Goal: Find contact information

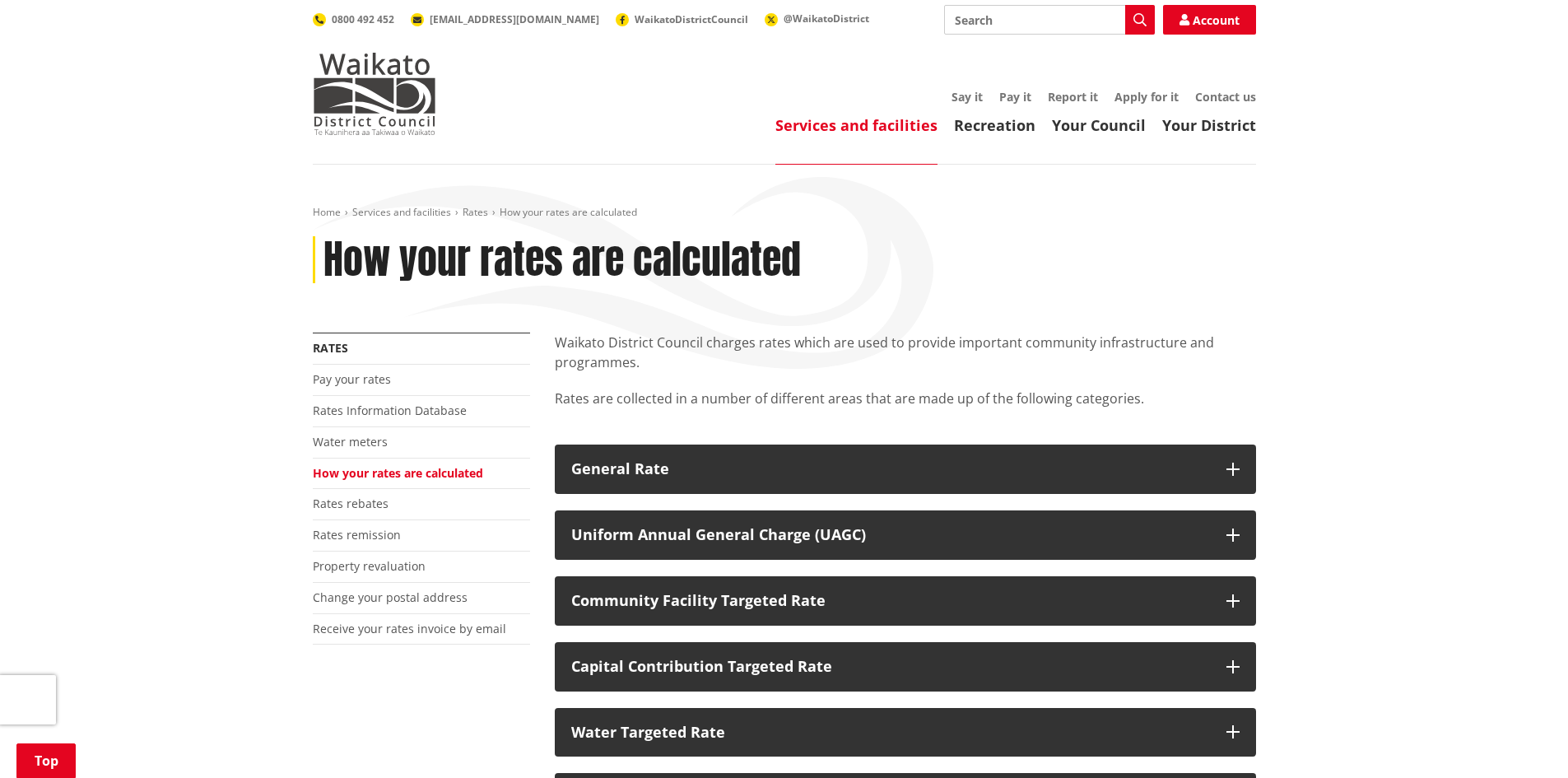
scroll to position [655, 0]
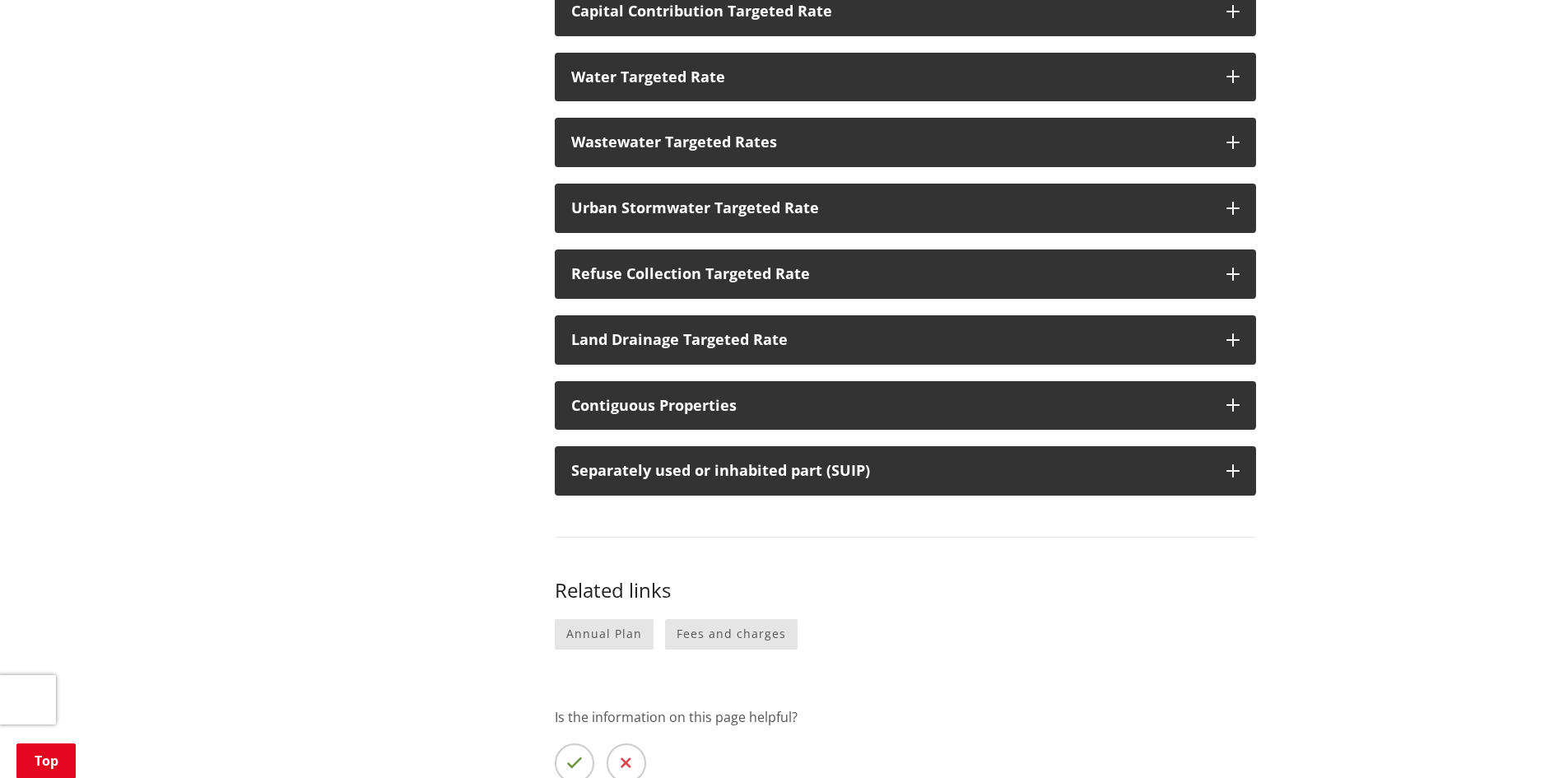
click at [375, 209] on div "More from this section Rates Pay your rates Rates Information Database Water me…" at bounding box center [784, 265] width 968 height 1175
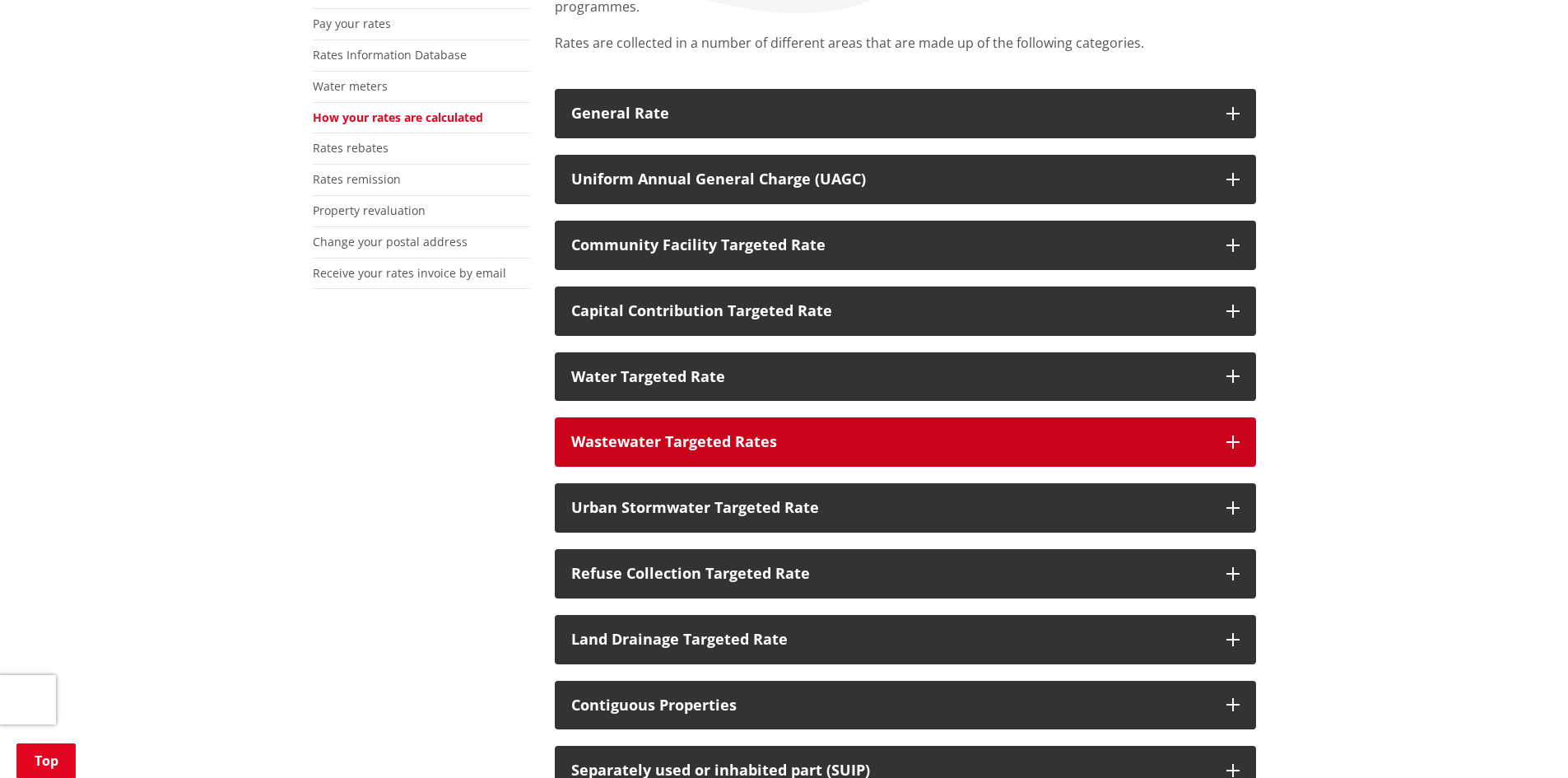
scroll to position [408, 0]
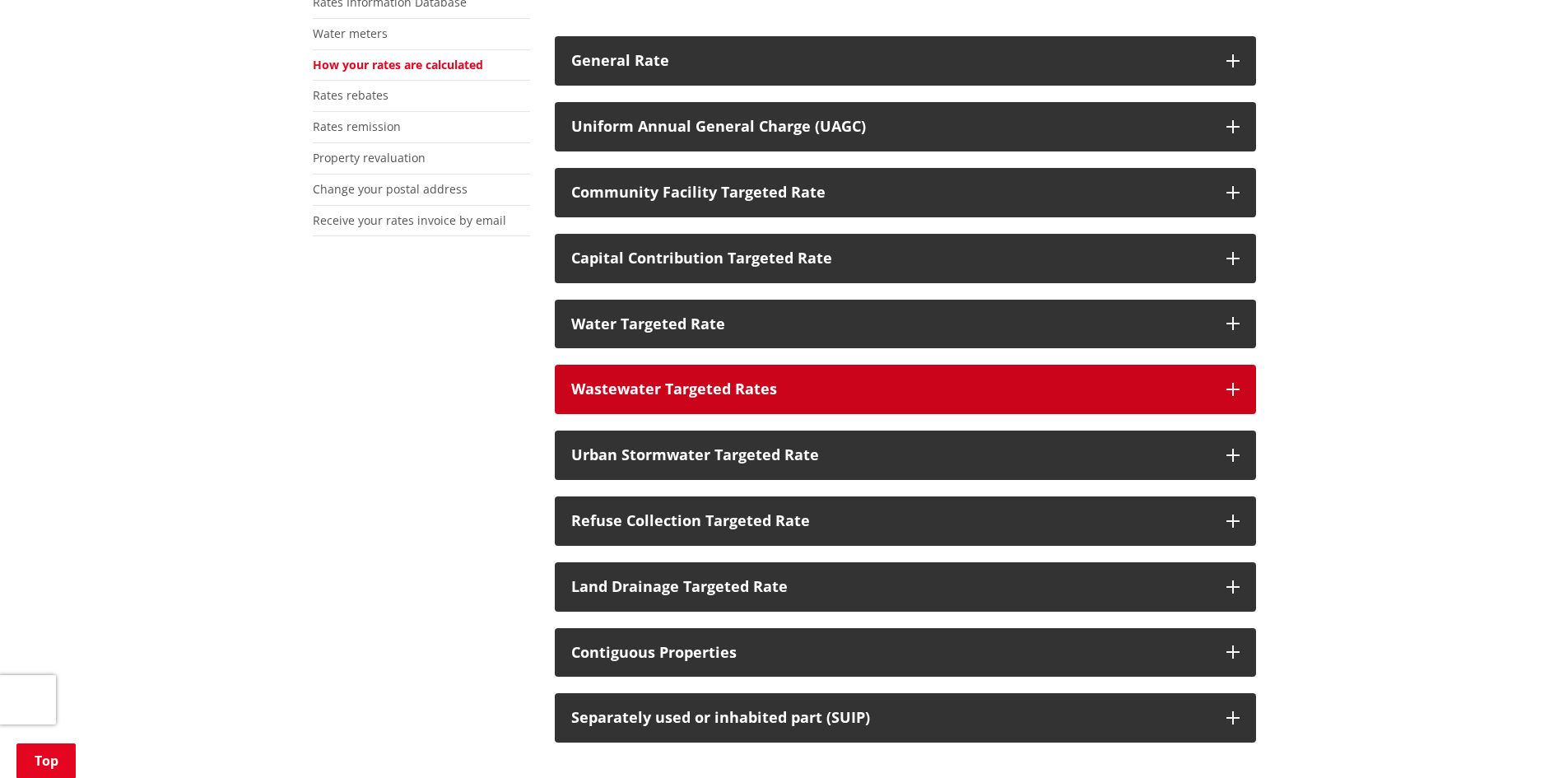
click at [1225, 388] on button "Wastewater Targeted Rates" at bounding box center [905, 389] width 701 height 50
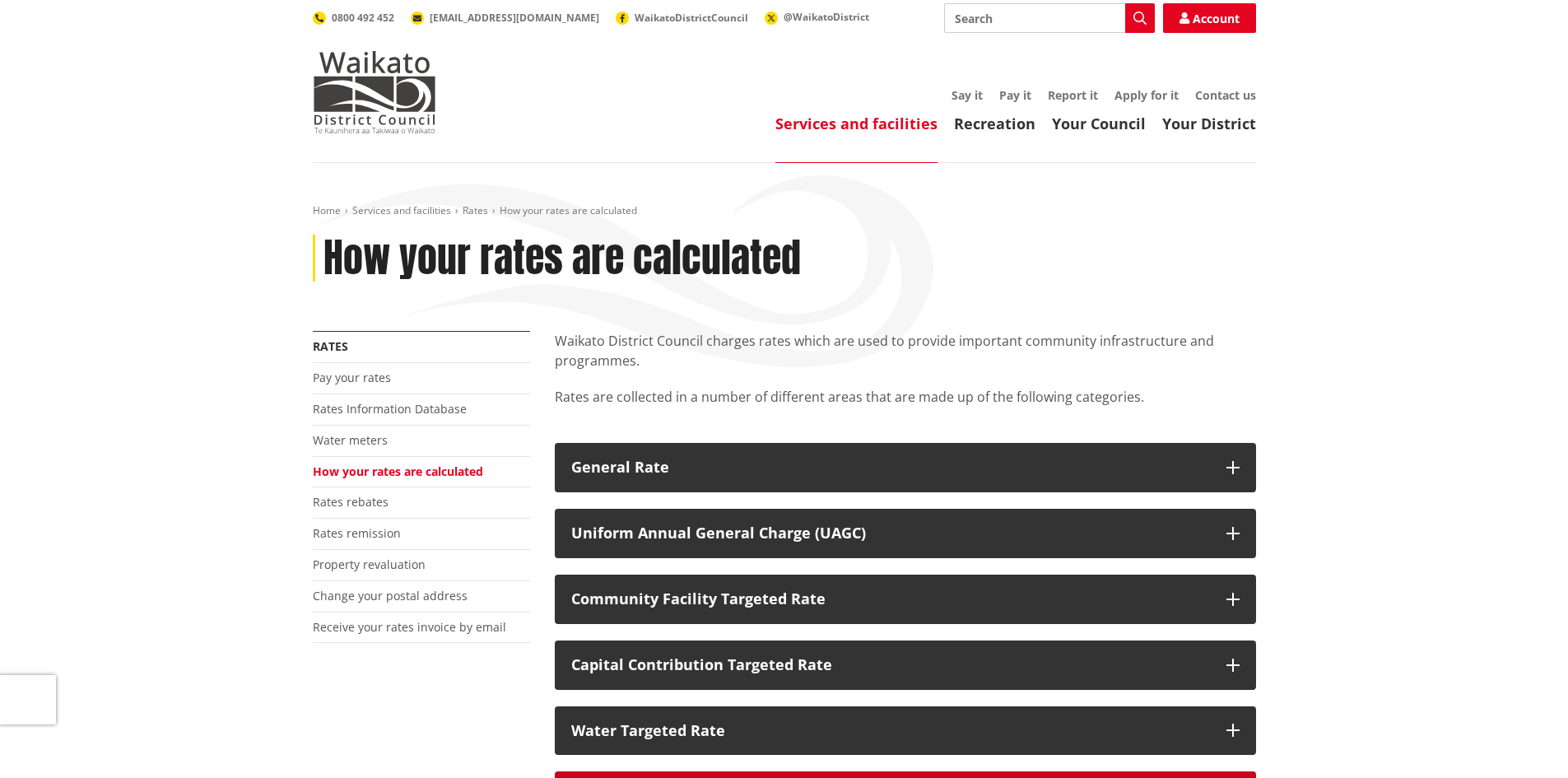
scroll to position [0, 0]
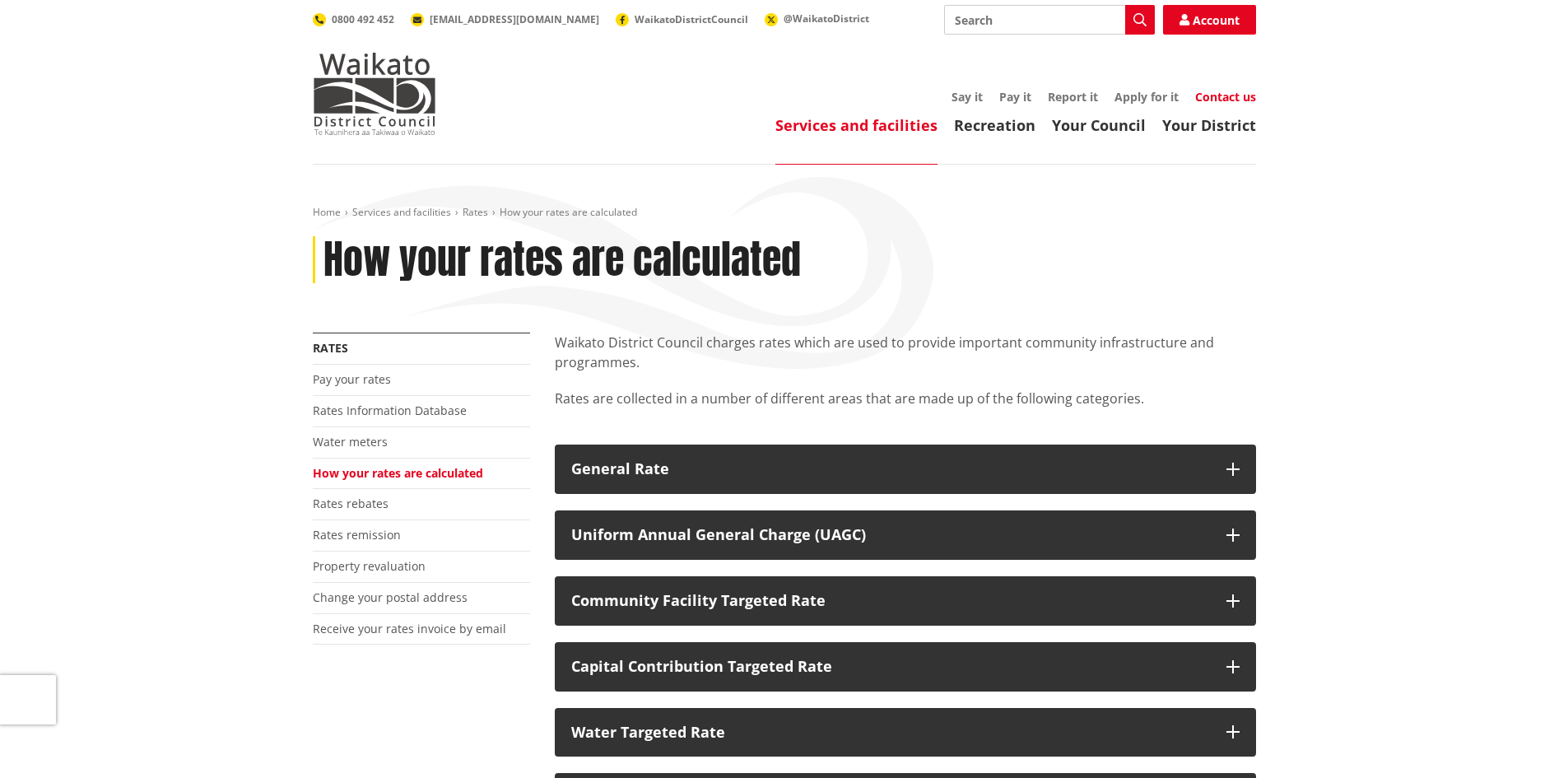
click at [1228, 96] on link "Contact us" at bounding box center [1225, 97] width 61 height 16
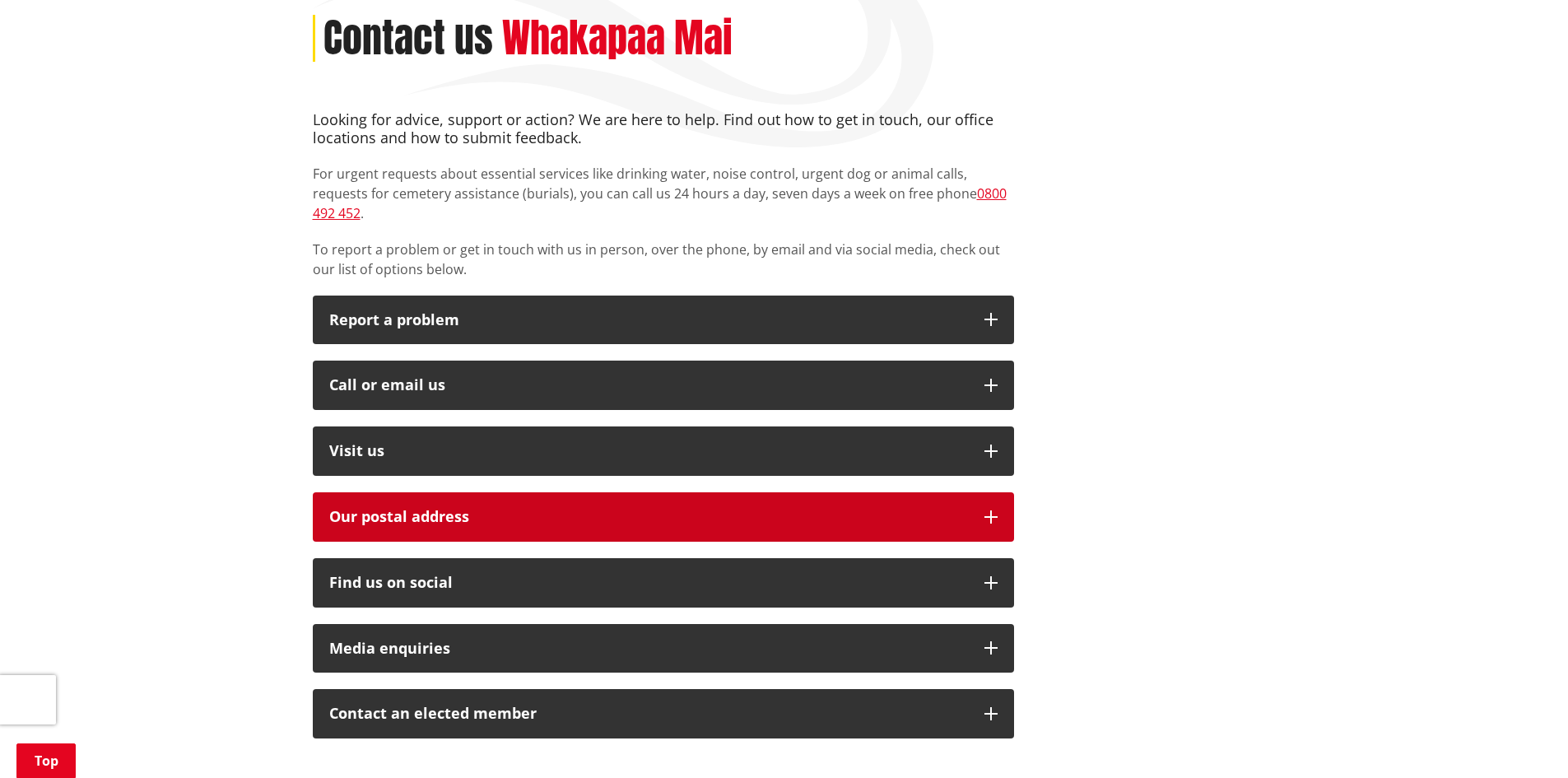
scroll to position [412, 0]
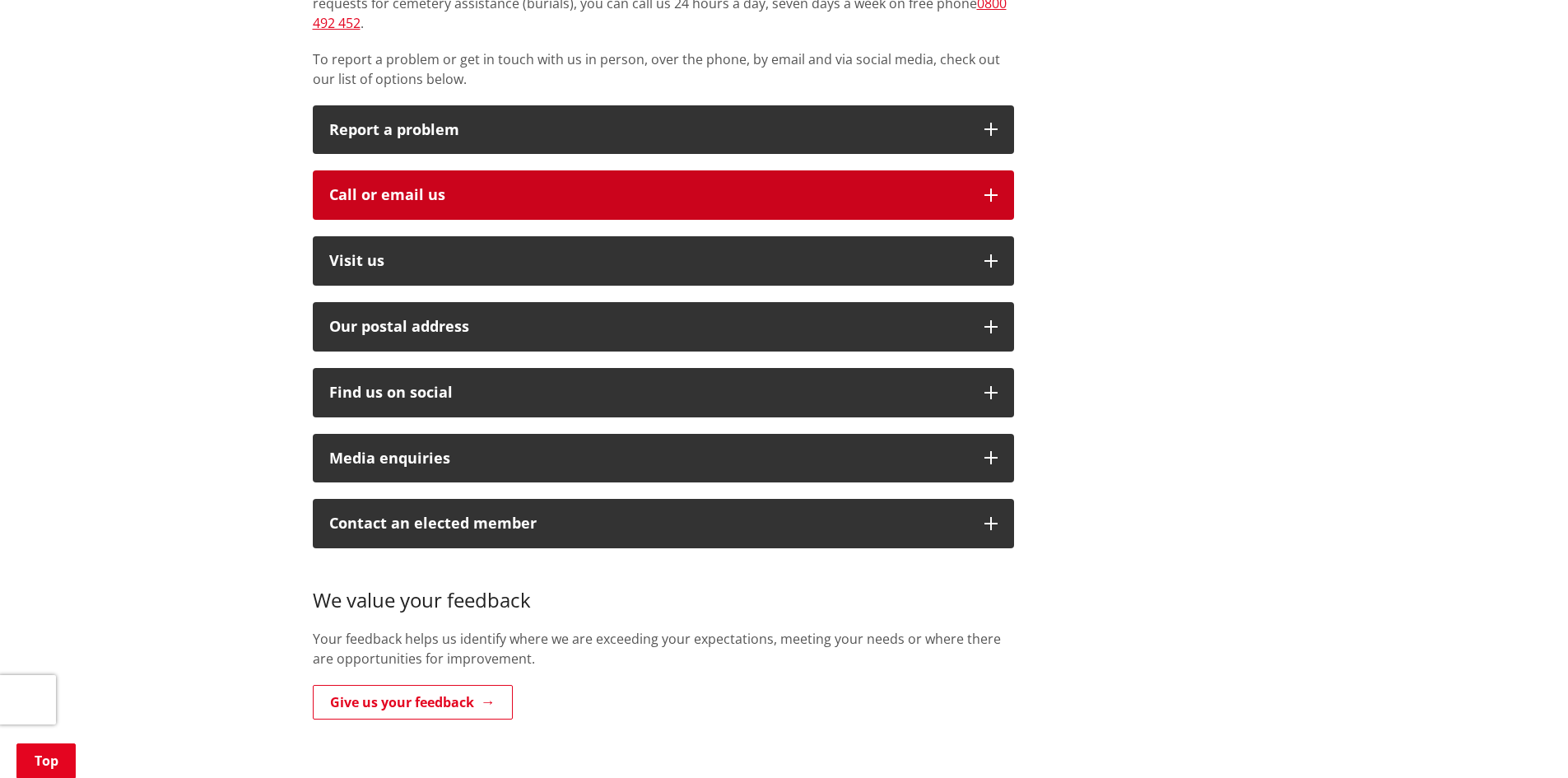
click at [413, 187] on div "Call or email us" at bounding box center [648, 195] width 638 height 17
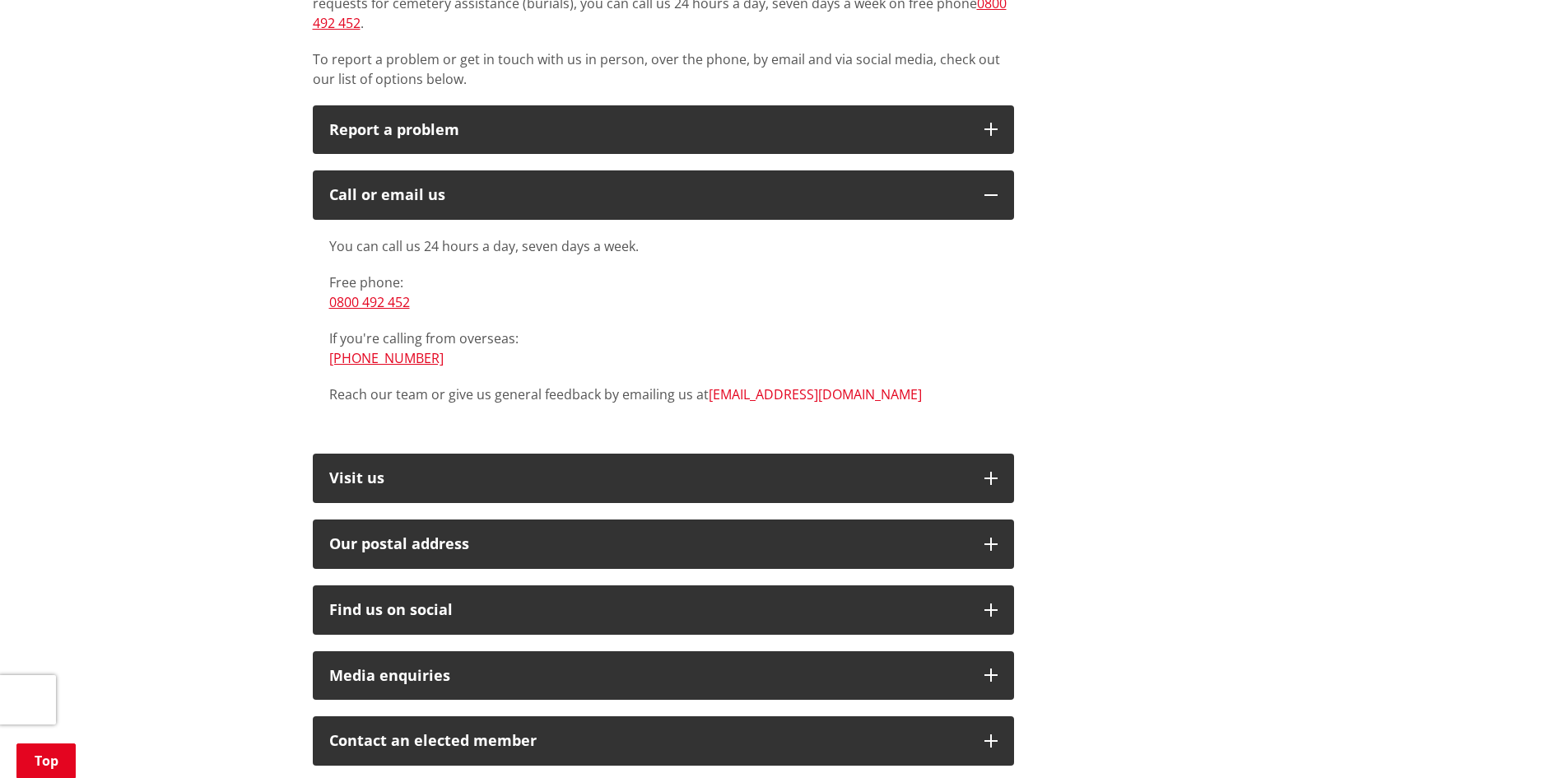
click at [786, 386] on link "[EMAIL_ADDRESS][DOMAIN_NAME]" at bounding box center [815, 395] width 213 height 18
drag, startPoint x: 219, startPoint y: 386, endPoint x: 231, endPoint y: 376, distance: 15.6
click at [219, 386] on div "Home Contact us Contact us Whakapaa Mai Looking for advice, support or action? …" at bounding box center [784, 485] width 1568 height 1464
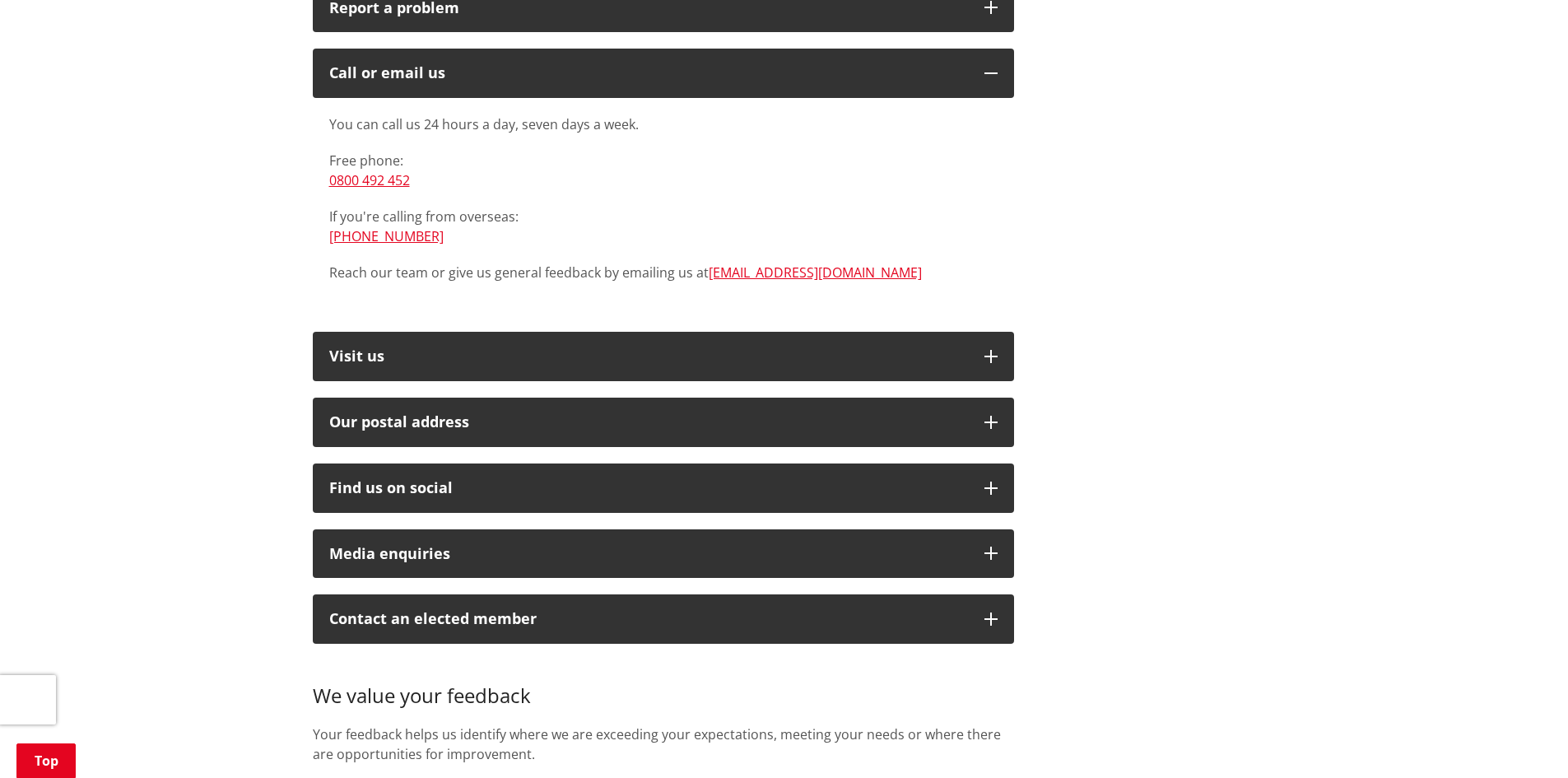
scroll to position [329, 0]
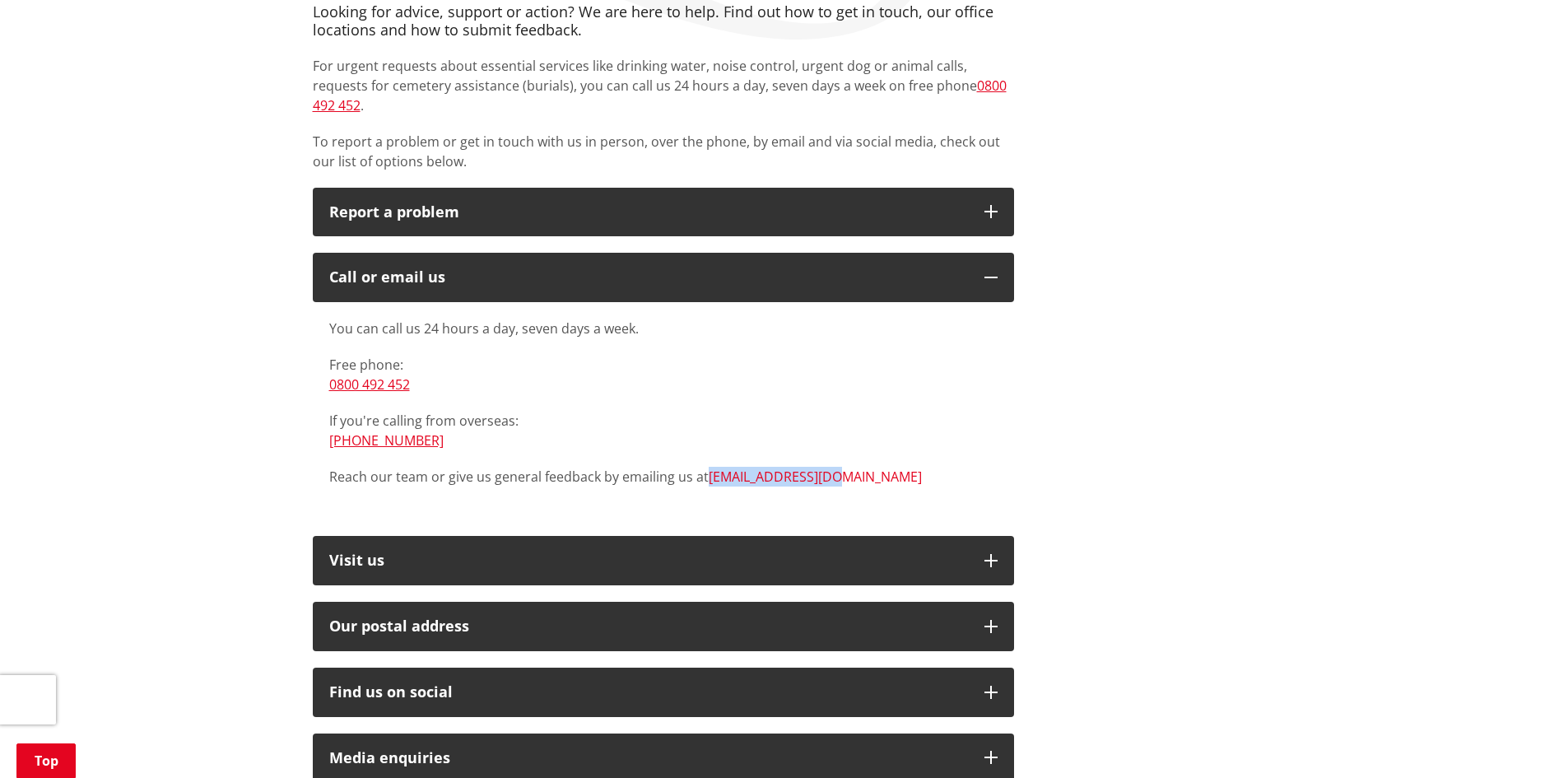
drag, startPoint x: 831, startPoint y: 460, endPoint x: 707, endPoint y: 457, distance: 124.0
click at [707, 467] on p "Reach our team or give us general feedback by emailing us at info@waidc.govt.nz" at bounding box center [663, 477] width 669 height 20
copy link "[EMAIL_ADDRESS][DOMAIN_NAME]"
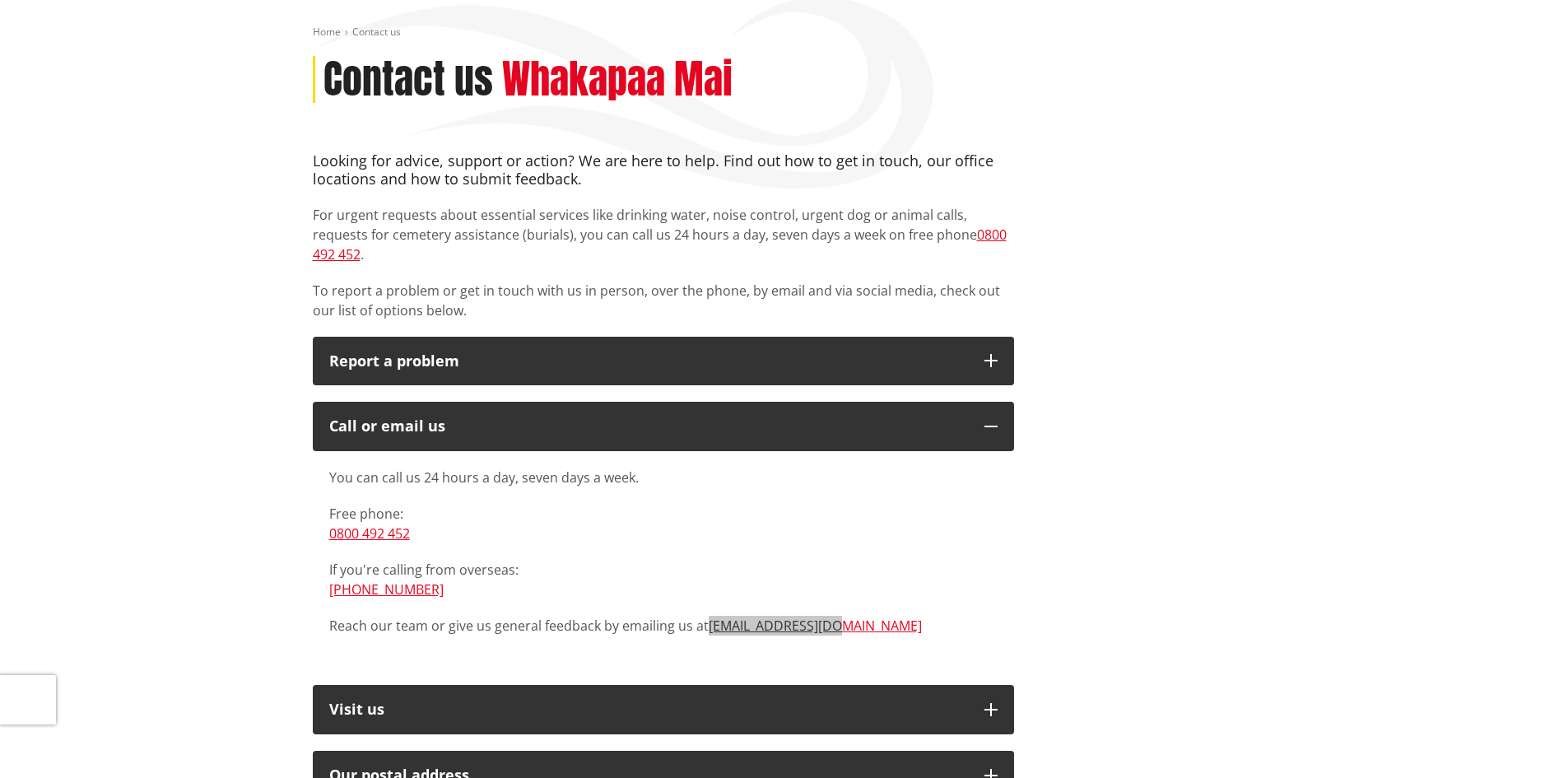
scroll to position [0, 0]
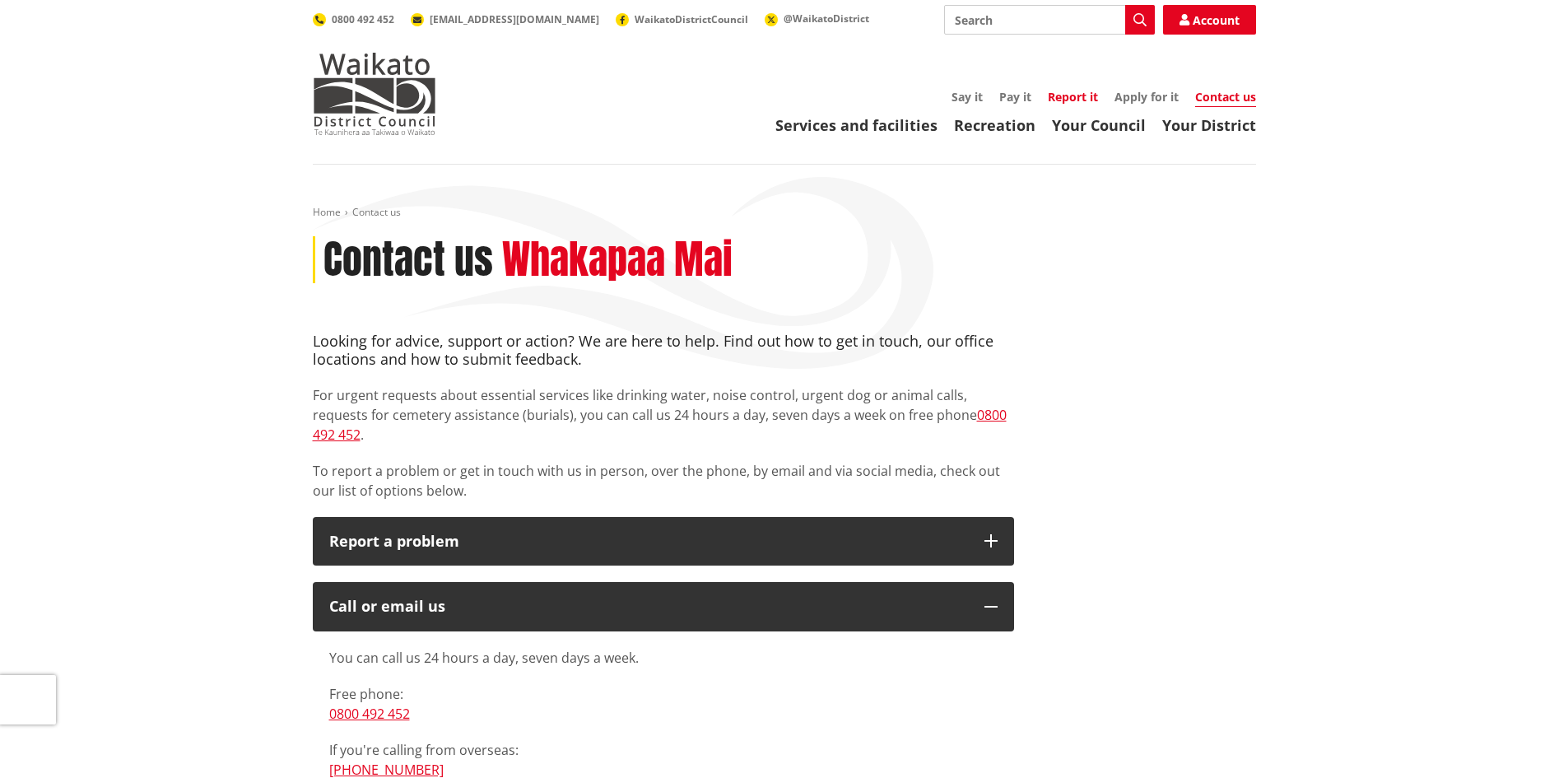
click at [1075, 98] on link "Report it" at bounding box center [1073, 97] width 50 height 16
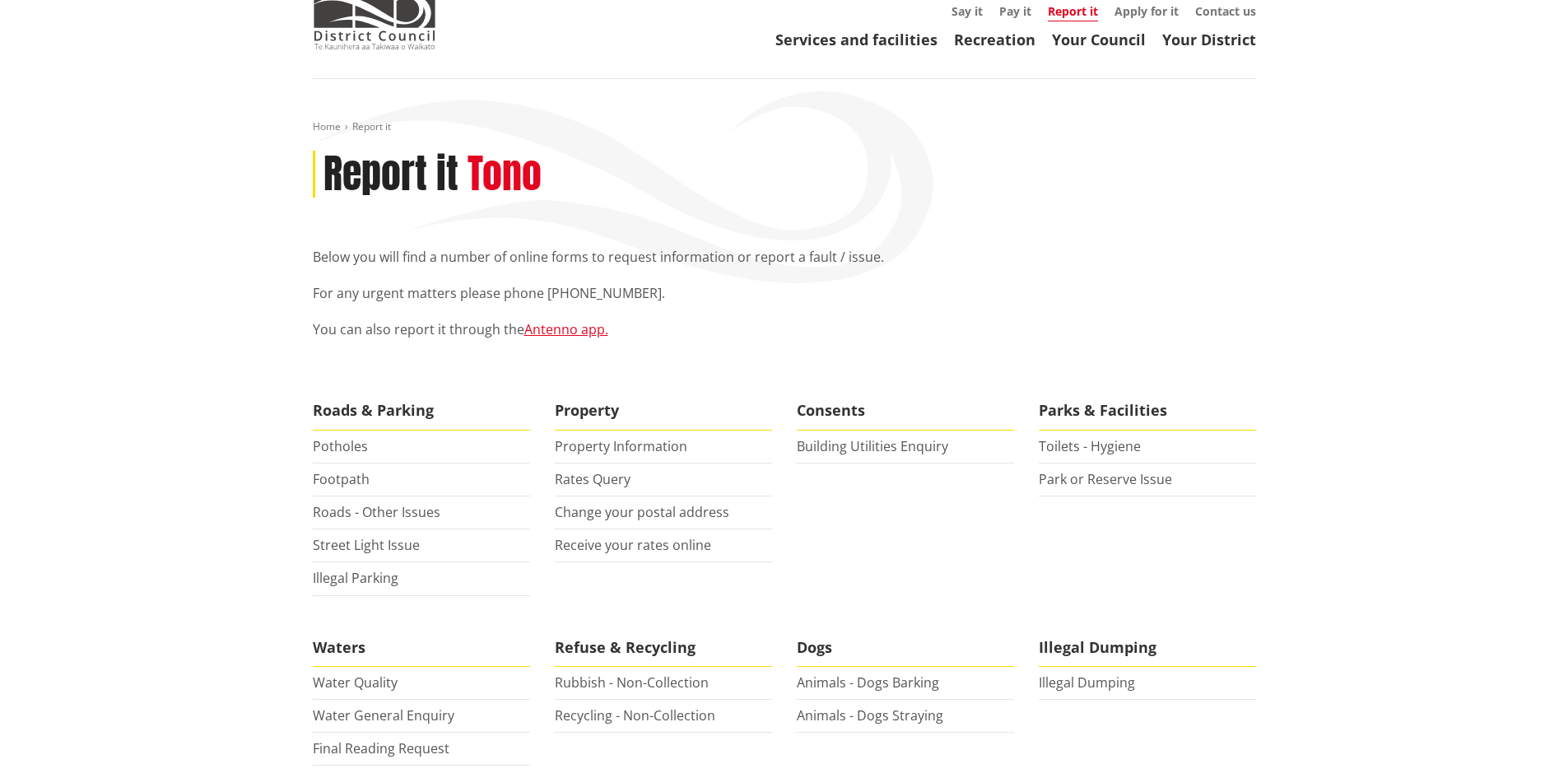
scroll to position [247, 0]
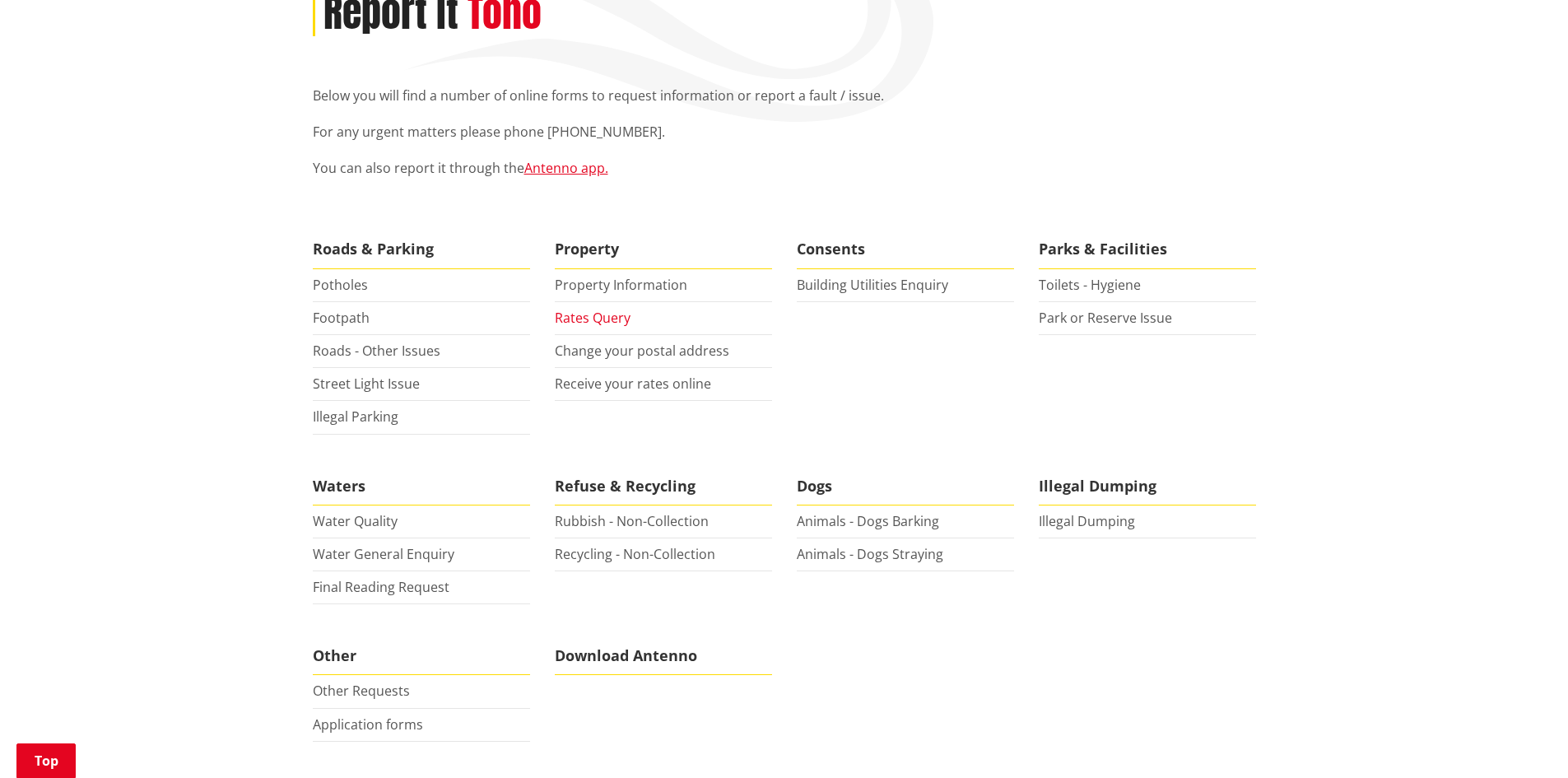
click at [603, 316] on link "Rates Query" at bounding box center [593, 318] width 76 height 18
